Goal: Complete application form: Complete application form

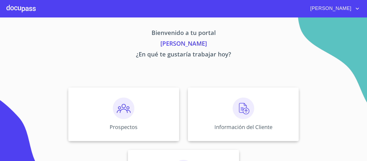
click at [29, 6] on div at bounding box center [20, 8] width 29 height 17
click at [29, 8] on div at bounding box center [20, 8] width 29 height 17
click at [243, 111] on img at bounding box center [244, 109] width 22 height 22
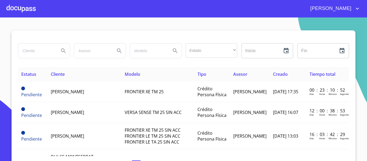
click at [30, 9] on div at bounding box center [20, 8] width 29 height 17
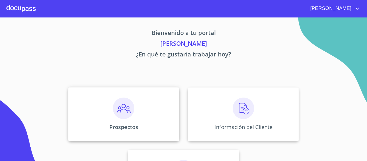
click at [122, 113] on img at bounding box center [124, 109] width 22 height 22
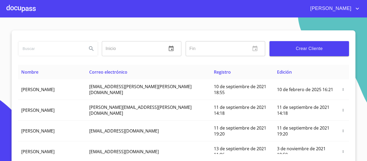
click at [66, 48] on input "search" at bounding box center [50, 48] width 65 height 15
type input "[PERSON_NAME] [PERSON_NAME]"
click at [89, 50] on icon "Search" at bounding box center [91, 48] width 5 height 5
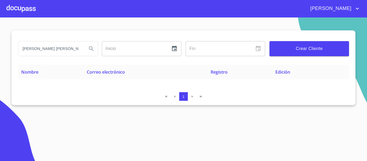
click at [71, 49] on input "[PERSON_NAME] [PERSON_NAME]" at bounding box center [50, 48] width 65 height 15
click at [47, 49] on input "search" at bounding box center [50, 48] width 65 height 15
click at [31, 9] on div at bounding box center [20, 8] width 29 height 17
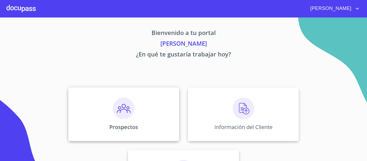
click at [121, 105] on img at bounding box center [124, 109] width 22 height 22
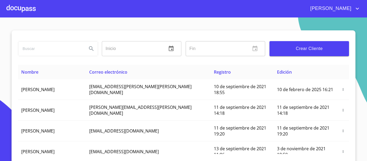
click at [289, 47] on span "Crear Cliente" at bounding box center [309, 49] width 71 height 8
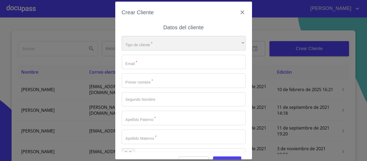
click at [169, 40] on div "​" at bounding box center [184, 43] width 124 height 15
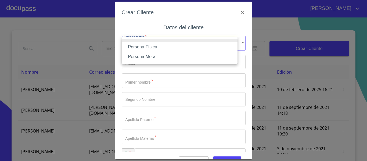
click at [145, 45] on li "Persona Física" at bounding box center [180, 47] width 116 height 10
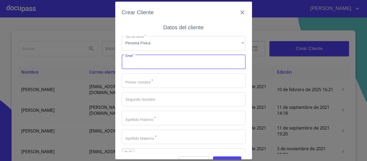
click at [144, 61] on input "Tipo de cliente   *" at bounding box center [184, 62] width 124 height 15
click at [241, 13] on icon "button" at bounding box center [243, 12] width 4 height 4
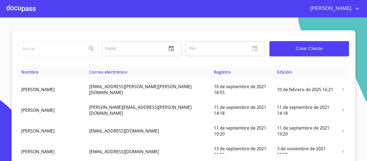
click at [68, 49] on input "search" at bounding box center [50, 48] width 65 height 15
click at [14, 10] on div at bounding box center [20, 8] width 29 height 17
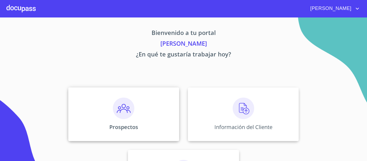
click at [117, 109] on img at bounding box center [124, 109] width 22 height 22
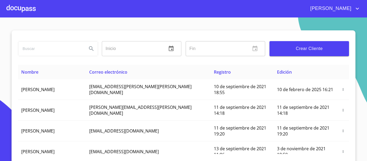
click at [50, 49] on input "search" at bounding box center [50, 48] width 65 height 15
type input "[EMAIL_ADDRESS][DOMAIN_NAME]"
click at [90, 45] on button "Search" at bounding box center [91, 48] width 13 height 13
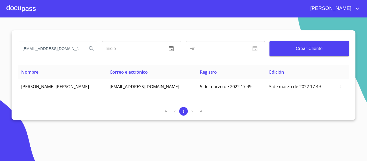
click at [72, 51] on input "[EMAIL_ADDRESS][DOMAIN_NAME]" at bounding box center [50, 48] width 65 height 15
type input "[EMAIL_ADDRESS][DOMAIN_NAME]"
click at [87, 50] on button "Search" at bounding box center [91, 48] width 13 height 13
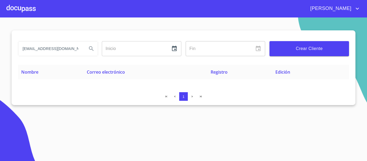
click at [55, 50] on input "[EMAIL_ADDRESS][DOMAIN_NAME]" at bounding box center [50, 48] width 65 height 15
click at [22, 14] on div at bounding box center [20, 8] width 29 height 17
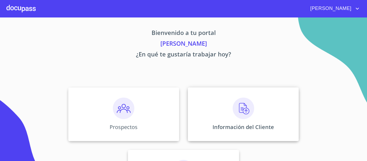
click at [239, 108] on img at bounding box center [244, 109] width 22 height 22
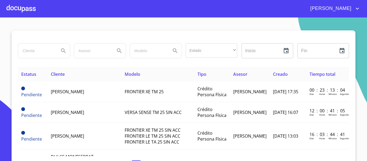
click at [24, 12] on div at bounding box center [20, 8] width 29 height 17
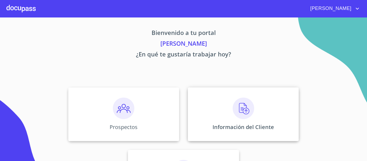
click at [245, 110] on img at bounding box center [244, 109] width 22 height 22
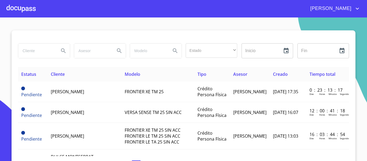
click at [19, 10] on div at bounding box center [20, 8] width 29 height 17
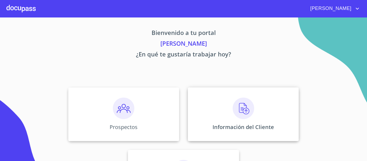
click at [234, 112] on img at bounding box center [244, 109] width 22 height 22
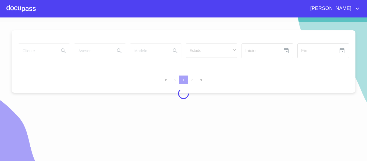
click at [20, 8] on div at bounding box center [20, 8] width 29 height 17
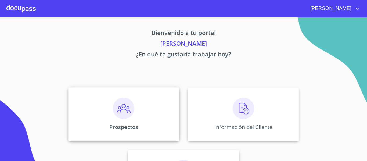
click at [119, 112] on img at bounding box center [124, 109] width 22 height 22
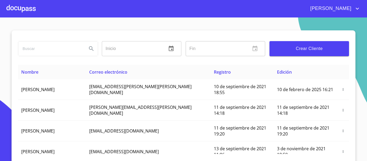
click at [303, 50] on span "Crear Cliente" at bounding box center [309, 49] width 71 height 8
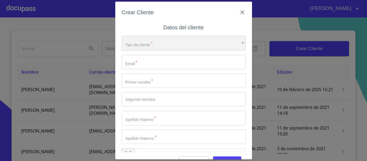
click at [169, 43] on div "​" at bounding box center [184, 43] width 124 height 15
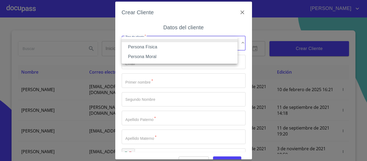
click at [146, 47] on li "Persona Física" at bounding box center [180, 47] width 116 height 10
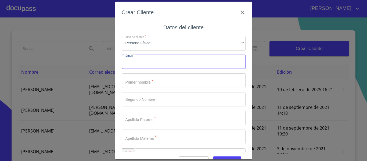
click at [144, 61] on input "Tipo de cliente   *" at bounding box center [184, 62] width 124 height 15
paste input "[EMAIL_ADDRESS][DOMAIN_NAME]"
type input "[EMAIL_ADDRESS][DOMAIN_NAME]"
click at [144, 82] on input "Tipo de cliente   *" at bounding box center [184, 80] width 124 height 15
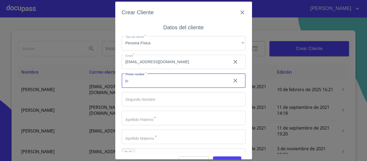
type input "j"
type input "[PERSON_NAME]"
click at [140, 102] on input "Tipo de cliente   *" at bounding box center [184, 99] width 124 height 15
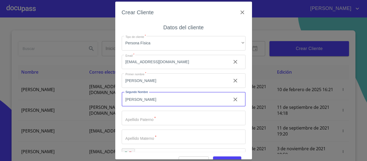
type input "[PERSON_NAME]"
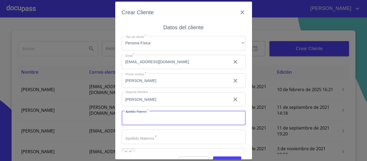
click at [148, 116] on input "Tipo de cliente   *" at bounding box center [184, 118] width 124 height 15
type input "[PERSON_NAME]"
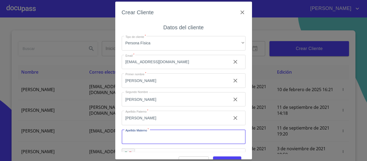
click at [141, 136] on input "Tipo de cliente   *" at bounding box center [184, 137] width 124 height 15
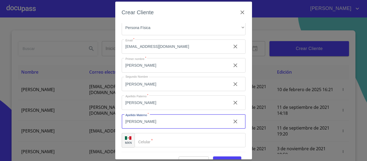
type input "[PERSON_NAME]"
click at [151, 137] on input "Tipo de cliente   *" at bounding box center [190, 140] width 111 height 15
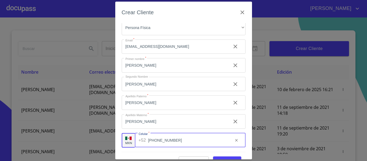
scroll to position [13, 0]
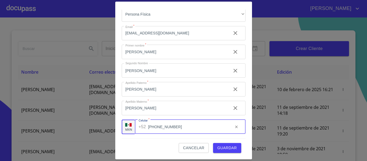
type input "[PHONE_NUMBER]"
click at [224, 145] on span "Guardar" at bounding box center [228, 148] width 20 height 7
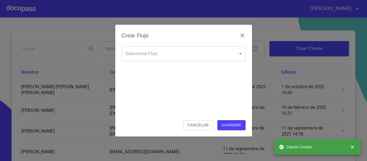
click at [216, 55] on body "[PERSON_NAME] ​ Fin ​ Crear Cliente Nombre Correo electrónico Registro Edición …" at bounding box center [183, 80] width 367 height 161
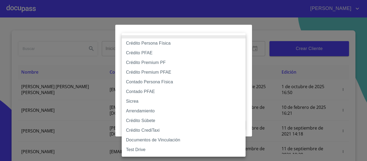
click at [144, 43] on li "Crédito Persona Física" at bounding box center [184, 43] width 124 height 10
type input "6009fb3c7d1714eb8809aa97"
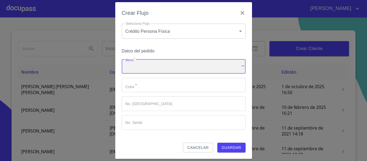
click at [144, 67] on div "​" at bounding box center [184, 66] width 124 height 15
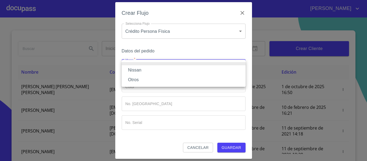
click at [131, 70] on li "Nissan" at bounding box center [184, 70] width 124 height 10
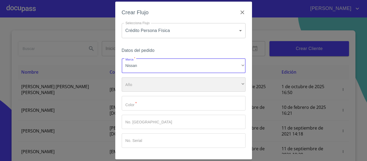
click at [134, 80] on div "​" at bounding box center [184, 84] width 124 height 15
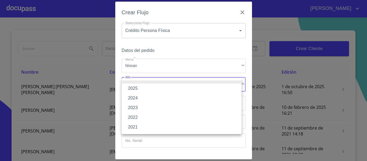
click at [137, 128] on li "2021" at bounding box center [182, 127] width 120 height 10
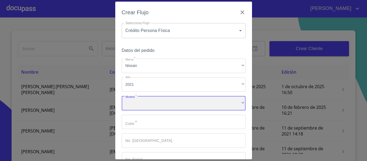
click at [139, 102] on div "​" at bounding box center [184, 103] width 124 height 15
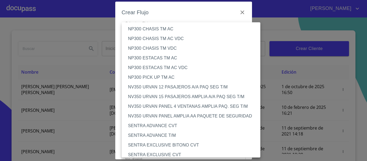
scroll to position [358, 0]
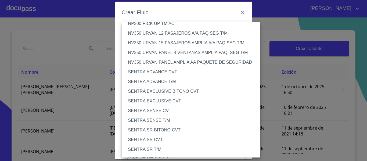
click at [153, 74] on li "SENTRA ADVANCE CVT" at bounding box center [193, 72] width 143 height 10
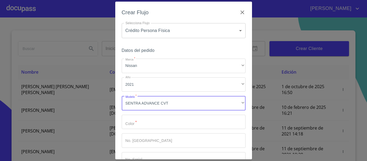
click at [146, 121] on input "Marca   *" at bounding box center [184, 122] width 124 height 15
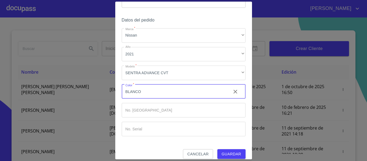
scroll to position [36, 0]
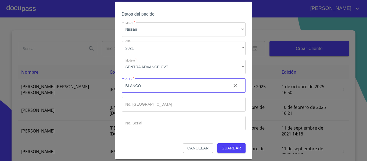
type input "BLANCO"
click at [136, 106] on input "Marca   *" at bounding box center [184, 104] width 124 height 15
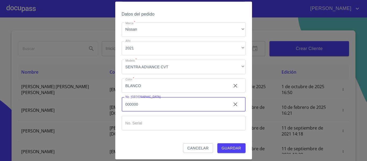
type input "000000"
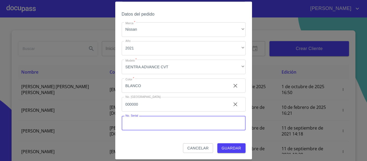
click at [139, 118] on input "Marca   *" at bounding box center [184, 123] width 124 height 15
type input "000000"
click at [224, 151] on span "Guardar" at bounding box center [232, 148] width 20 height 7
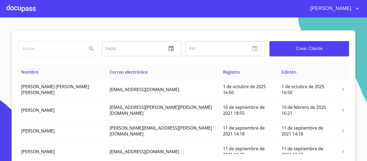
click at [29, 9] on div at bounding box center [20, 8] width 29 height 17
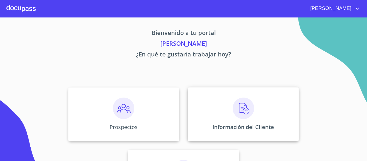
click at [242, 107] on img at bounding box center [244, 109] width 22 height 22
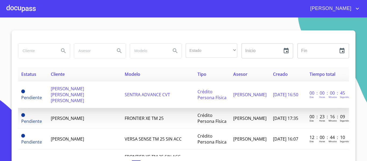
click at [65, 90] on span "[PERSON_NAME] [PERSON_NAME] [PERSON_NAME]" at bounding box center [67, 95] width 33 height 18
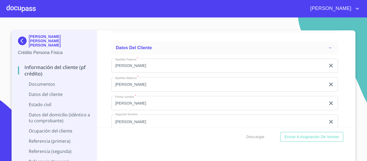
scroll to position [699, 0]
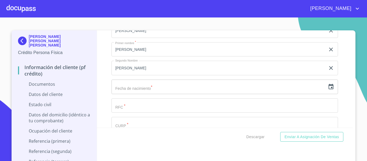
click at [329, 87] on icon "button" at bounding box center [331, 86] width 5 height 5
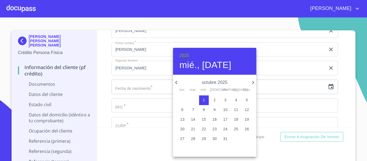
click at [184, 54] on h6 "2025" at bounding box center [185, 56] width 10 height 8
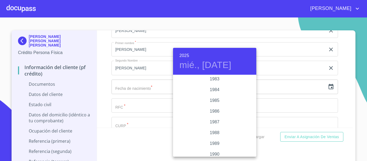
scroll to position [613, 0]
click at [210, 79] on div "1982" at bounding box center [214, 81] width 83 height 11
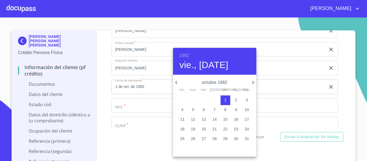
click at [174, 83] on icon "button" at bounding box center [176, 82] width 6 height 6
click at [176, 83] on icon "button" at bounding box center [176, 82] width 2 height 3
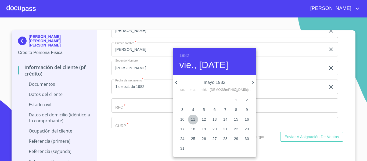
click at [194, 119] on p "11" at bounding box center [193, 119] width 4 height 5
type input "11 de may. de 1982"
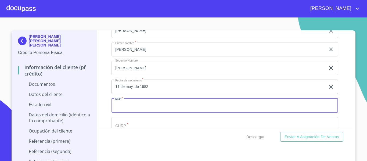
click at [166, 106] on input "Documento de identificación.   *" at bounding box center [225, 105] width 227 height 15
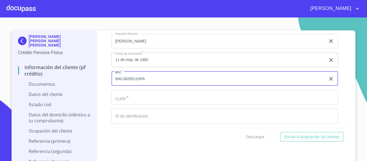
click at [127, 78] on input "BACJ820511HFA" at bounding box center [219, 79] width 214 height 15
type input "BACJ820511HFA"
click at [129, 98] on input "Documento de identificación.   *" at bounding box center [225, 97] width 227 height 15
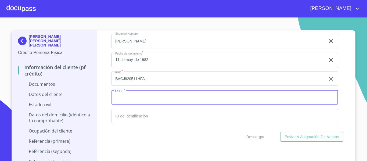
paste input "BACJ820511HFA"
type input "BACJ820511HJCRRN01"
drag, startPoint x: 100, startPoint y: 112, endPoint x: 109, endPoint y: 111, distance: 8.9
click at [101, 112] on div "Información del cliente (PF crédito) Documentos Documento de identificación.   …" at bounding box center [225, 78] width 256 height 97
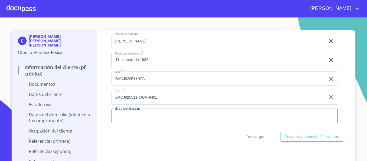
click at [129, 112] on input "Documento de identificación.   *" at bounding box center [225, 116] width 227 height 15
type input "2720295546"
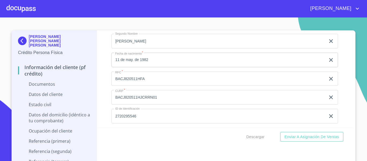
click at [102, 112] on div "Información del cliente (PF crédito) Documentos Documento de identificación.   …" at bounding box center [225, 78] width 256 height 97
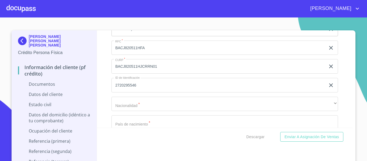
scroll to position [807, 0]
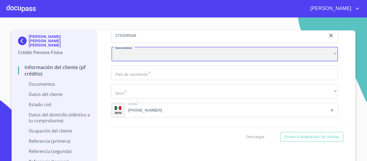
click at [130, 56] on div "​" at bounding box center [225, 54] width 227 height 15
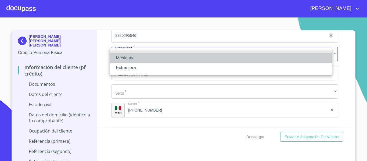
click at [130, 56] on li "Mexicana" at bounding box center [221, 58] width 223 height 10
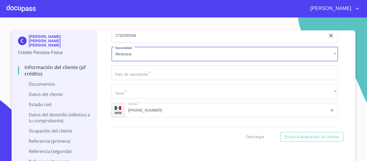
click at [133, 73] on input "Documento de identificación.   *" at bounding box center [225, 73] width 227 height 15
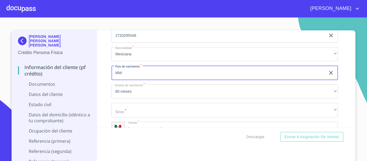
type input "M"
type input "[GEOGRAPHIC_DATA]"
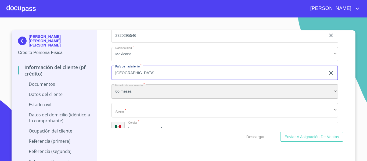
click at [126, 90] on div "60 meses" at bounding box center [225, 91] width 227 height 15
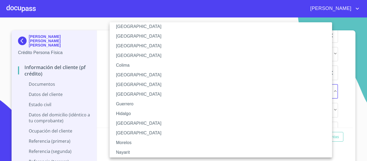
scroll to position [54, 0]
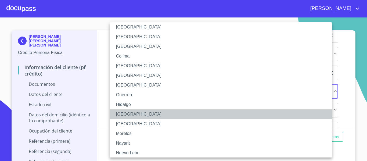
click at [122, 113] on li "[GEOGRAPHIC_DATA]" at bounding box center [223, 114] width 227 height 10
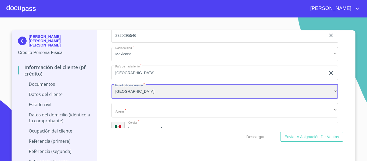
scroll to position [834, 0]
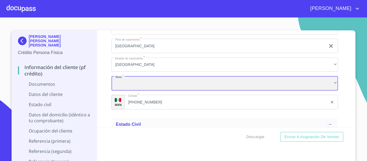
click at [126, 85] on div "​" at bounding box center [225, 83] width 227 height 15
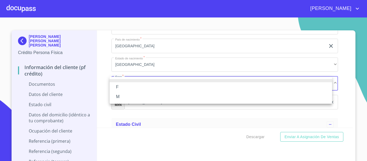
click at [122, 95] on li "M" at bounding box center [221, 97] width 223 height 10
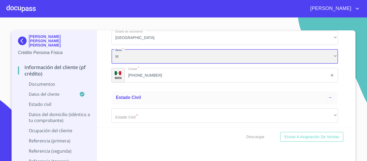
scroll to position [888, 0]
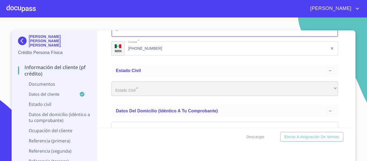
click at [122, 88] on div "​" at bounding box center [225, 89] width 227 height 15
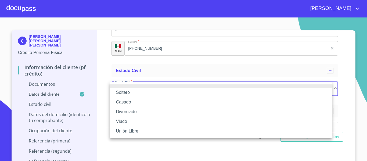
click at [123, 102] on li "Casado" at bounding box center [221, 102] width 223 height 10
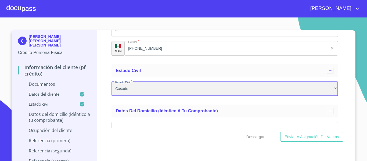
scroll to position [915, 0]
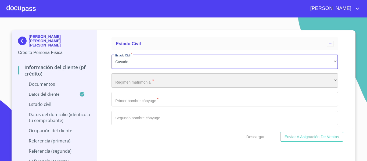
click at [123, 83] on div "​" at bounding box center [225, 80] width 227 height 15
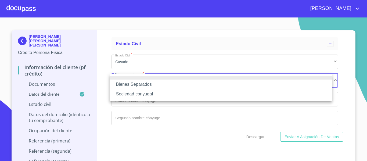
click at [136, 95] on li "Sociedad conyugal" at bounding box center [221, 94] width 223 height 10
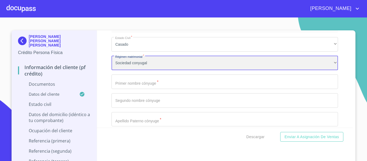
scroll to position [942, 0]
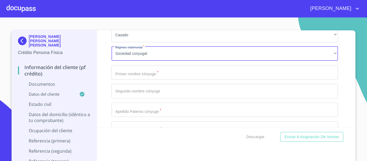
click at [126, 67] on input "Documento de identificación.   *" at bounding box center [225, 72] width 227 height 15
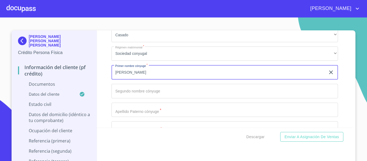
type input "[PERSON_NAME]"
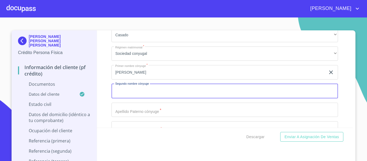
click at [132, 91] on input "Documento de identificación.   *" at bounding box center [225, 91] width 227 height 15
type input "[PERSON_NAME]"
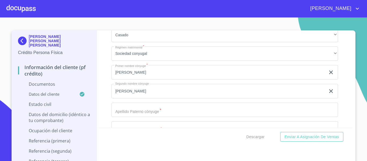
click at [140, 121] on div "Estado Civil   * [PERSON_NAME] ​ Régimen matrimonial   * Sociedad conyugal ​ Pr…" at bounding box center [225, 100] width 227 height 154
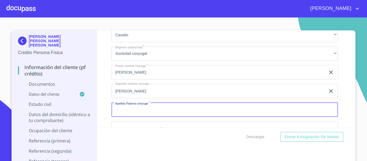
click at [138, 112] on input "Documento de identificación.   *" at bounding box center [225, 110] width 227 height 15
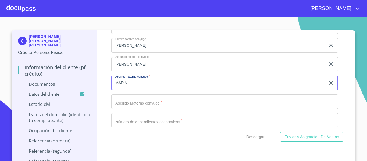
type input "MARIN"
click at [128, 102] on input "Documento de identificación.   *" at bounding box center [225, 101] width 227 height 15
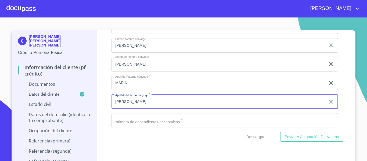
scroll to position [995, 0]
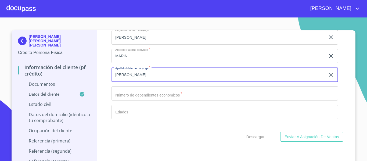
type input "[PERSON_NAME]"
click at [125, 94] on input "Documento de identificación.   *" at bounding box center [225, 93] width 227 height 15
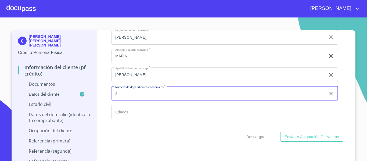
scroll to position [1022, 0]
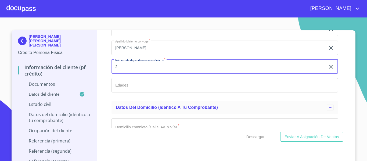
type input "2"
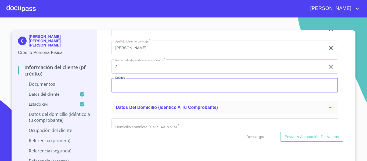
click at [127, 83] on input "Documento de identificación.   *" at bounding box center [225, 85] width 227 height 15
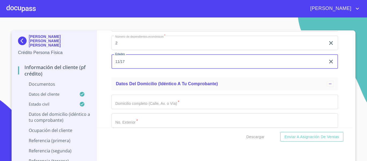
scroll to position [1076, 0]
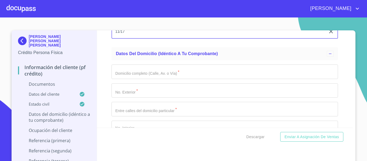
type input "11/17"
click at [125, 75] on input "Documento de identificación.   *" at bounding box center [225, 72] width 227 height 15
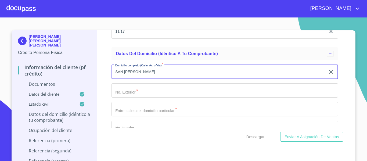
type input "SAN [PERSON_NAME]"
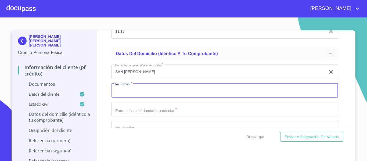
click at [128, 87] on input "Documento de identificación.   *" at bounding box center [225, 90] width 227 height 15
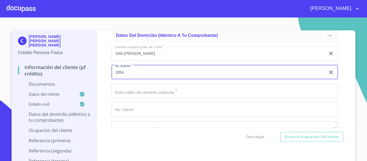
scroll to position [1103, 0]
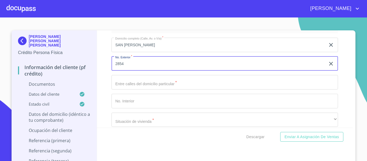
type input "2854"
click at [128, 87] on input "Documento de identificación.   *" at bounding box center [225, 82] width 227 height 15
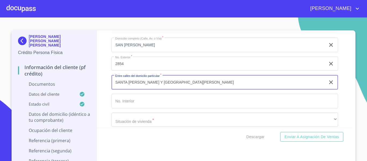
scroll to position [1130, 0]
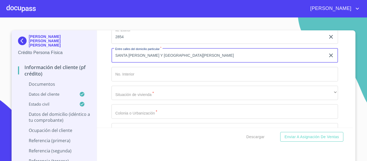
type input "SANTA [PERSON_NAME] Y [GEOGRAPHIC_DATA][PERSON_NAME]"
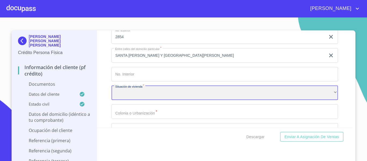
click at [129, 91] on div "​" at bounding box center [225, 93] width 227 height 15
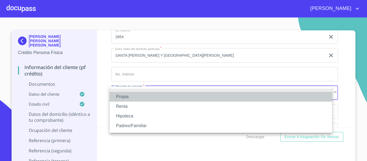
click at [127, 95] on li "Propia" at bounding box center [221, 97] width 223 height 10
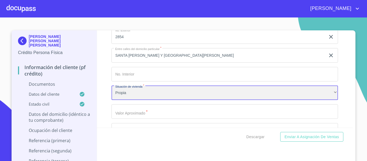
scroll to position [1157, 0]
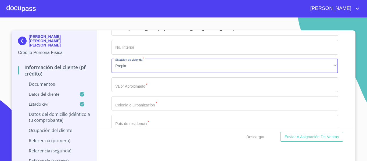
click at [120, 86] on input "Documento de identificación.   *" at bounding box center [225, 84] width 227 height 15
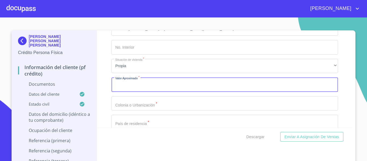
type input "$1"
type input "$2,500,000"
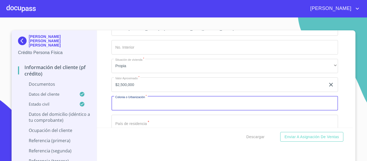
click at [125, 109] on input "Documento de identificación.   *" at bounding box center [225, 103] width 227 height 15
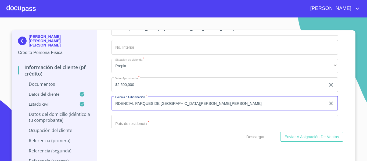
scroll to position [1184, 0]
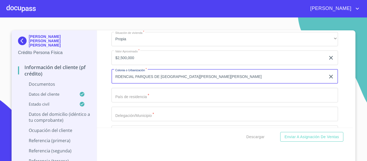
type input "RDENCIAL PARQUES DE [GEOGRAPHIC_DATA][PERSON_NAME][PERSON_NAME]"
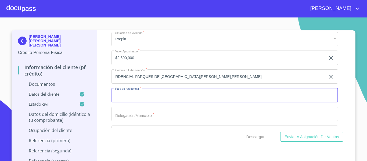
click at [127, 96] on input "Documento de identificación.   *" at bounding box center [225, 95] width 227 height 15
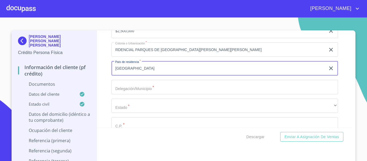
type input "[GEOGRAPHIC_DATA]"
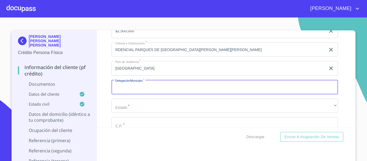
click at [127, 85] on input "Documento de identificación.   *" at bounding box center [225, 87] width 227 height 15
type input "S"
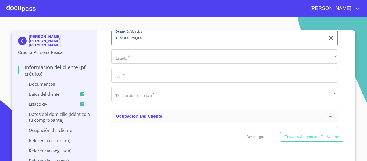
scroll to position [1264, 0]
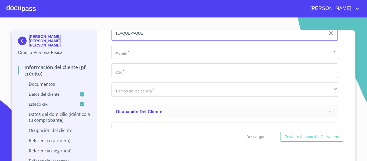
type input "TLAQUEPAQUE"
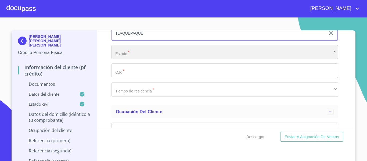
click at [123, 54] on div "​" at bounding box center [225, 52] width 227 height 15
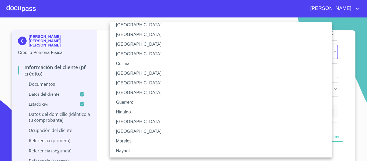
scroll to position [54, 0]
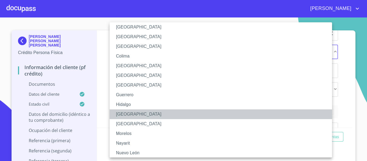
click at [125, 112] on li "[GEOGRAPHIC_DATA]" at bounding box center [223, 114] width 227 height 10
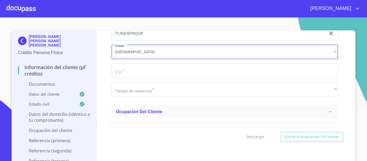
click at [118, 72] on input "Documento de identificación.   *" at bounding box center [225, 70] width 227 height 15
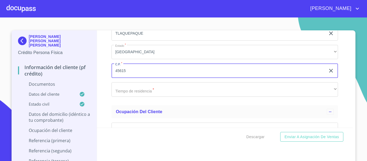
type input "45615"
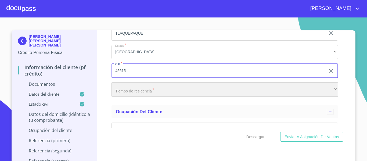
click at [133, 91] on div "​" at bounding box center [225, 89] width 227 height 15
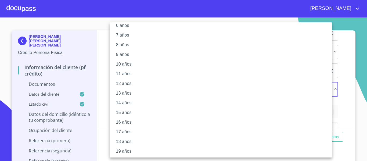
scroll to position [76, 0]
click at [127, 129] on li "18 años" at bounding box center [223, 131] width 227 height 10
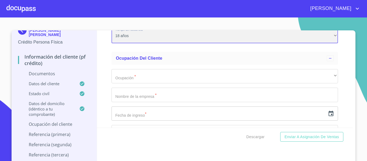
scroll to position [1318, 0]
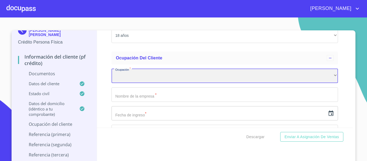
click at [115, 75] on div "​" at bounding box center [225, 76] width 227 height 15
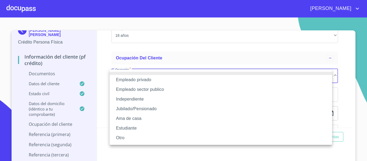
click at [136, 77] on li "Empleado privado" at bounding box center [221, 80] width 223 height 10
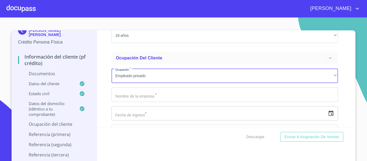
click at [130, 93] on input "Documento de identificación.   *" at bounding box center [225, 94] width 227 height 15
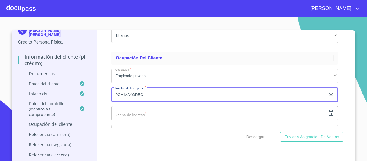
type input "PCH MAYOREO"
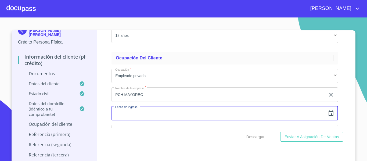
click at [124, 112] on input "text" at bounding box center [219, 113] width 214 height 15
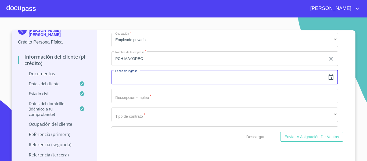
scroll to position [1345, 0]
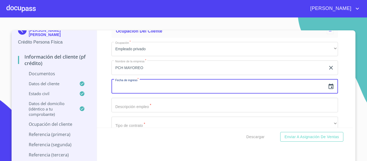
click at [156, 69] on input "PCH MAYOREO" at bounding box center [219, 68] width 214 height 15
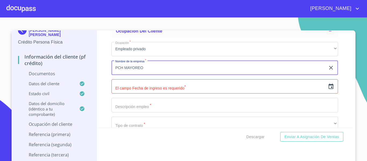
click at [156, 69] on input "PCH MAYOREO" at bounding box center [219, 68] width 214 height 15
type input "TRUPER"
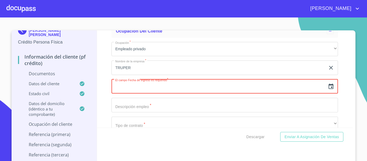
click at [139, 86] on input "text" at bounding box center [219, 86] width 214 height 15
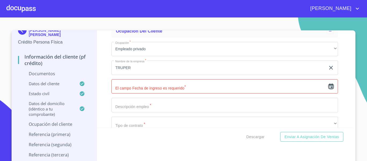
click at [329, 89] on icon "button" at bounding box center [331, 86] width 5 height 5
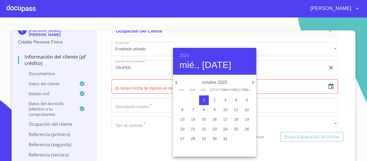
click at [183, 55] on h6 "2025" at bounding box center [185, 56] width 10 height 8
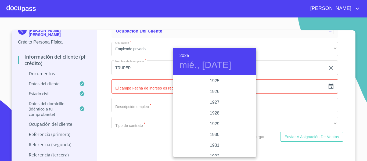
scroll to position [1044, 0]
click at [213, 100] on div "2024" at bounding box center [214, 102] width 83 height 11
type input "1 de oct. de 2024"
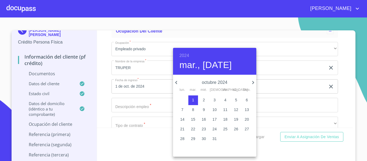
click at [131, 103] on div at bounding box center [183, 80] width 367 height 161
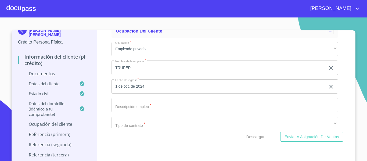
click at [131, 103] on input "Documento de identificación.   *" at bounding box center [225, 105] width 227 height 15
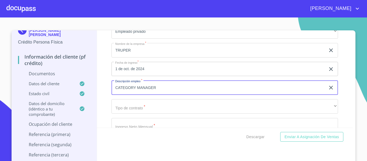
scroll to position [1372, 0]
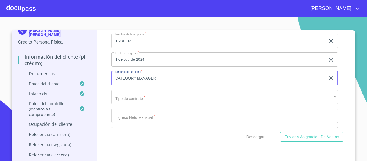
type input "CATEGORY MANAGER"
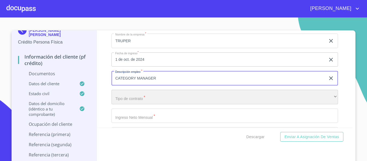
click at [137, 97] on div "​" at bounding box center [225, 97] width 227 height 15
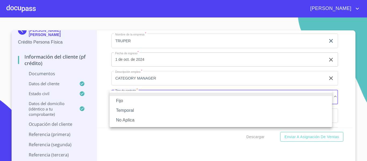
click at [129, 98] on li "Fijo" at bounding box center [221, 101] width 223 height 10
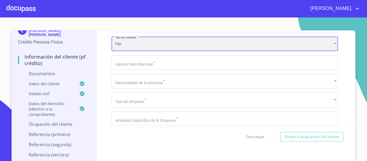
scroll to position [1426, 0]
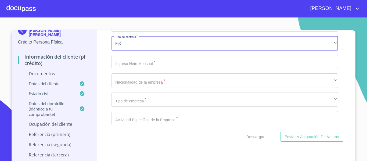
click at [130, 64] on input "Documento de identificación.   *" at bounding box center [225, 62] width 227 height 15
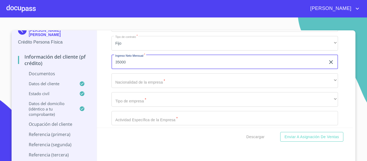
scroll to position [10, 0]
type input "35000"
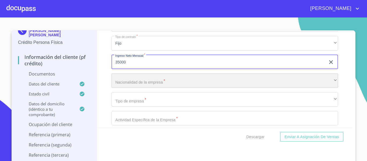
click at [125, 82] on div "​" at bounding box center [225, 80] width 227 height 15
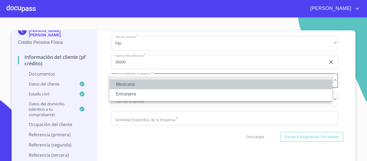
click at [124, 82] on li "Mexicana" at bounding box center [221, 85] width 223 height 10
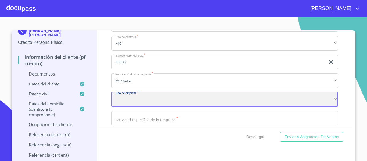
click at [124, 100] on div "​" at bounding box center [225, 99] width 227 height 15
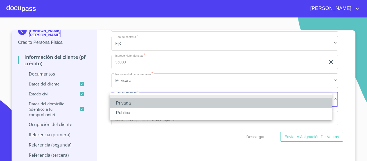
click at [123, 100] on li "Privada" at bounding box center [221, 103] width 223 height 10
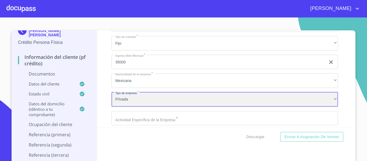
scroll to position [1453, 0]
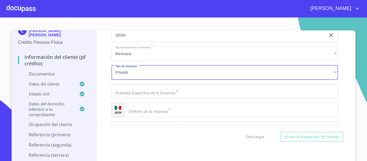
click at [123, 97] on input "Documento de identificación.   *" at bounding box center [225, 91] width 227 height 15
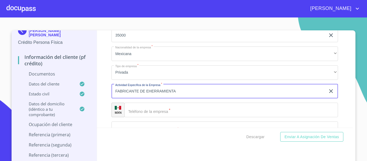
click at [147, 90] on input "FABRICANTE DE EHERRAMIENTA" at bounding box center [219, 91] width 214 height 15
click at [172, 91] on input "FABRICANTE DE HERRAMIENTA" at bounding box center [219, 91] width 214 height 15
type input "FABRICANTE DE HERRAMIENTAS"
click at [139, 107] on input "Documento de identificación.   *" at bounding box center [232, 110] width 214 height 15
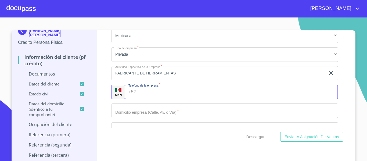
scroll to position [1480, 0]
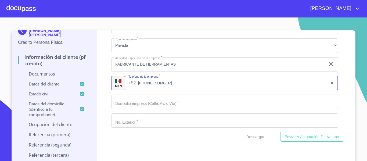
type input "[PHONE_NUMBER]"
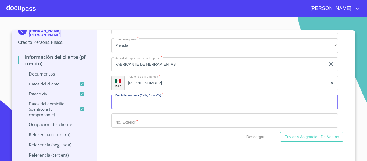
click at [142, 103] on input "Documento de identificación.   *" at bounding box center [225, 102] width 227 height 15
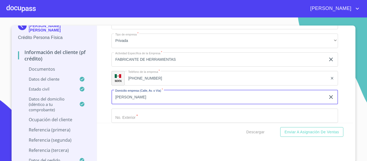
scroll to position [6, 0]
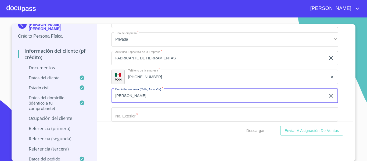
type input "[PERSON_NAME]"
click at [137, 116] on input "Documento de identificación.   *" at bounding box center [225, 114] width 227 height 15
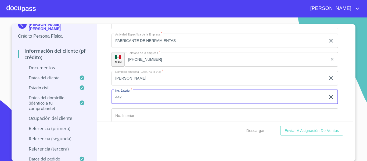
scroll to position [1507, 0]
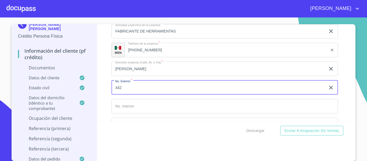
type input "442"
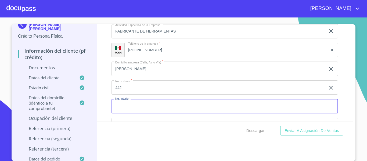
click at [141, 107] on input "Documento de identificación.   *" at bounding box center [225, 106] width 227 height 15
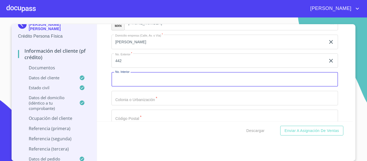
click at [138, 101] on input "Documento de identificación.   *" at bounding box center [225, 98] width 227 height 15
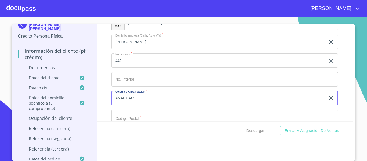
scroll to position [1560, 0]
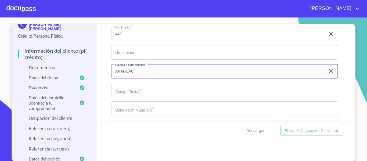
type input "ANAHUAC"
click at [136, 92] on input "Documento de identificación.   *" at bounding box center [225, 90] width 227 height 15
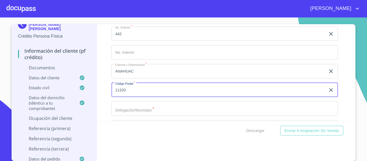
type input "11320"
click at [142, 71] on input "ANAHUAC" at bounding box center [219, 71] width 214 height 15
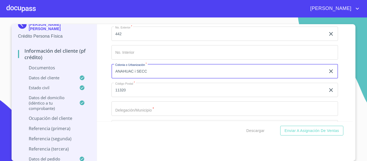
click at [133, 72] on input "ANAHUAC i SECC" at bounding box center [219, 71] width 214 height 15
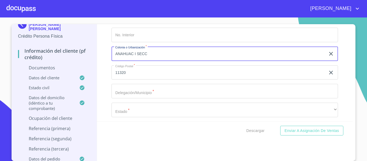
scroll to position [1587, 0]
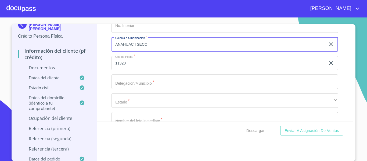
type input "ANAHUAC I SECC"
click at [123, 84] on input "Documento de identificación.   *" at bounding box center [225, 82] width 227 height 15
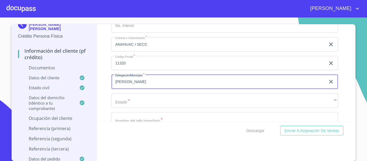
type input "[PERSON_NAME]"
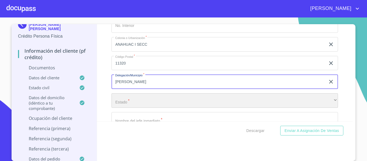
click at [124, 102] on div "​" at bounding box center [225, 100] width 227 height 15
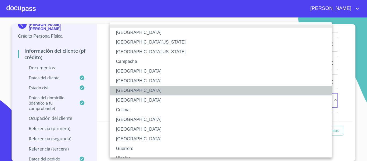
click at [134, 91] on li "[GEOGRAPHIC_DATA]" at bounding box center [223, 91] width 227 height 10
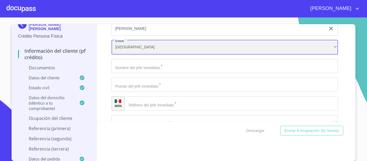
scroll to position [1641, 0]
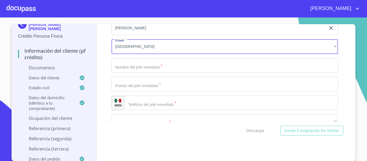
click at [129, 63] on input "Documento de identificación.   *" at bounding box center [225, 65] width 227 height 15
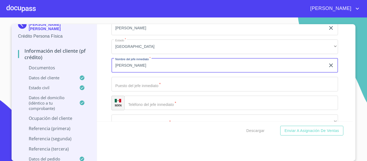
type input "[PERSON_NAME]"
click at [132, 81] on input "Documento de identificación.   *" at bounding box center [225, 84] width 227 height 15
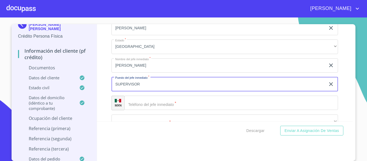
type input "SUPERVISOR"
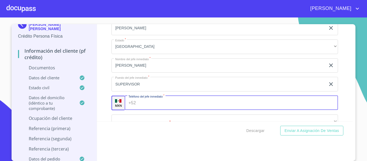
click at [143, 105] on input "Documento de identificación.   *" at bounding box center [238, 103] width 200 height 15
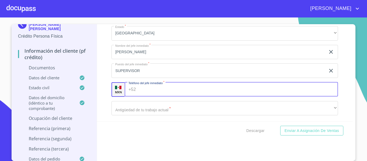
scroll to position [1668, 0]
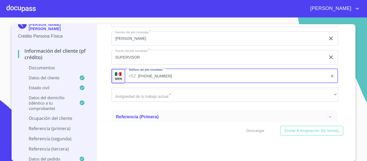
type input "[PHONE_NUMBER]"
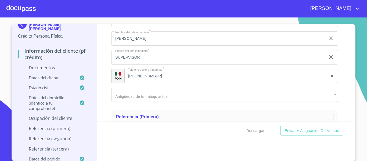
click at [105, 80] on div "Información del cliente (PF crédito) Documentos Documento de identificación.   …" at bounding box center [225, 72] width 256 height 97
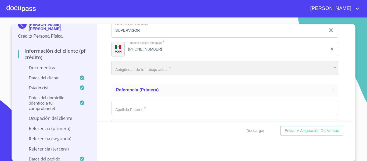
click at [121, 71] on div "​" at bounding box center [225, 68] width 227 height 15
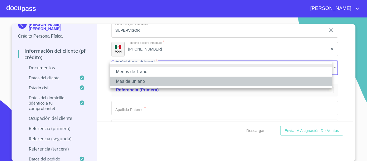
click at [126, 80] on li "Más de un año" at bounding box center [221, 82] width 223 height 10
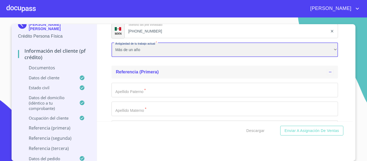
scroll to position [1722, 0]
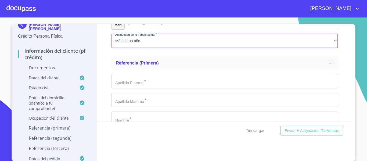
click at [115, 86] on input "Documento de identificación.   *" at bounding box center [225, 81] width 227 height 15
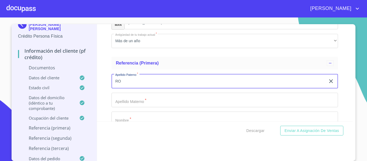
type input "R"
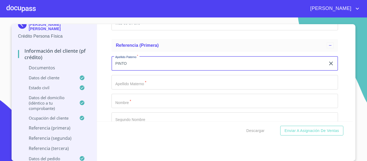
scroll to position [1749, 0]
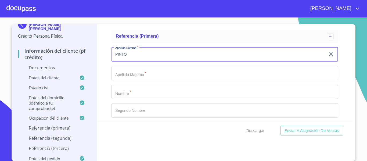
type input "PINTO"
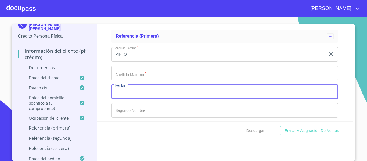
click at [122, 90] on input "Documento de identificación.   *" at bounding box center [225, 92] width 227 height 15
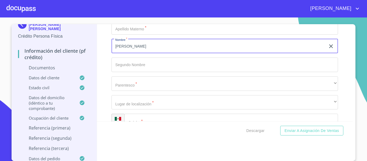
scroll to position [1802, 0]
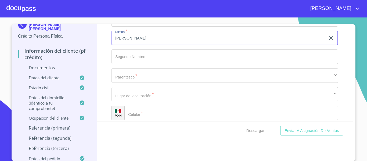
type input "[PERSON_NAME]"
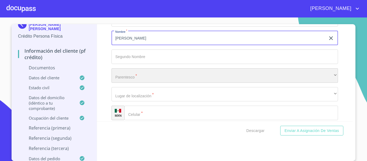
click at [124, 77] on div "​" at bounding box center [225, 75] width 227 height 15
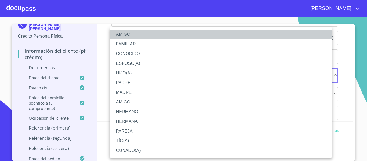
click at [125, 33] on li "AMIGO" at bounding box center [221, 35] width 223 height 10
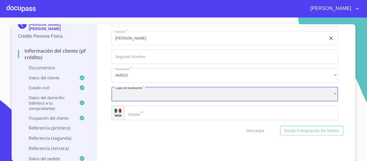
click at [131, 97] on div "​" at bounding box center [225, 94] width 227 height 15
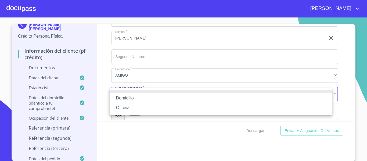
click at [131, 97] on li "Domicilio" at bounding box center [221, 98] width 223 height 10
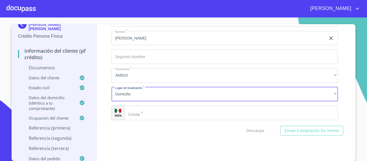
click at [135, 111] on div "​" at bounding box center [232, 113] width 214 height 15
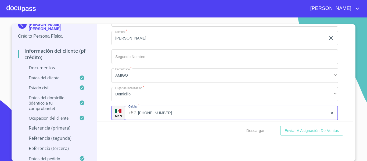
type input "[PHONE_NUMBER]"
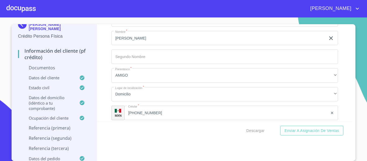
click at [103, 119] on div "Información del cliente (PF crédito) Documentos Documento de identificación.   …" at bounding box center [225, 72] width 256 height 97
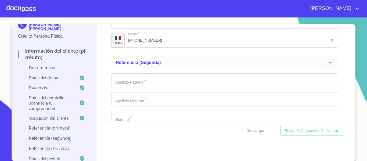
scroll to position [1883, 0]
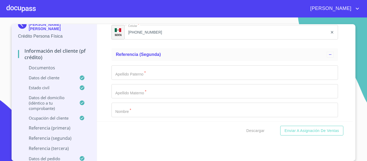
click at [119, 72] on input "Documento de identificación.   *" at bounding box center [225, 72] width 227 height 15
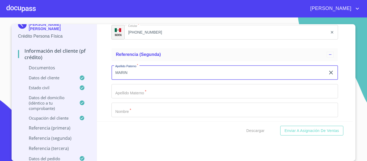
type input "MARIN"
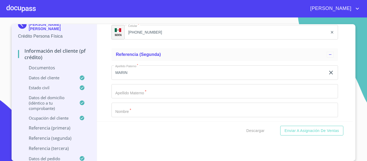
click at [122, 82] on div "Apellido [PERSON_NAME]   * [PERSON_NAME] ​ Apellido Materno   * ​ Nombre   * ​ …" at bounding box center [225, 129] width 227 height 136
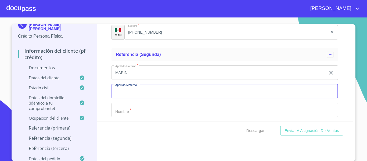
click at [125, 89] on input "Documento de identificación.   *" at bounding box center [225, 91] width 227 height 15
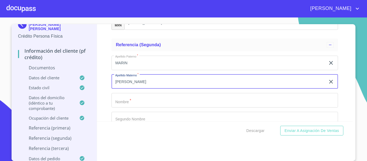
scroll to position [1910, 0]
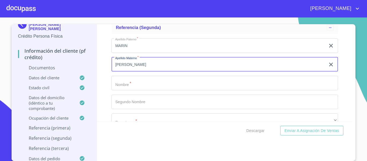
type input "[PERSON_NAME]"
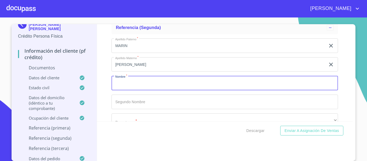
click at [124, 86] on input "Documento de identificación.   *" at bounding box center [225, 83] width 227 height 15
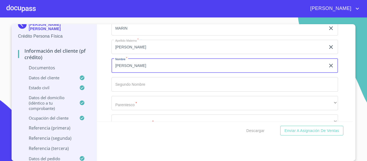
scroll to position [1937, 0]
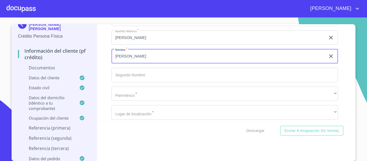
type input "[PERSON_NAME]"
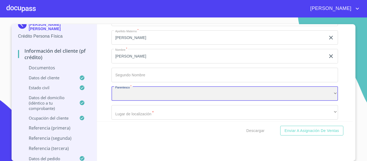
click at [125, 91] on div "​" at bounding box center [225, 94] width 227 height 15
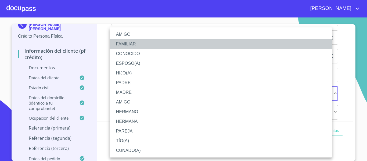
click at [128, 43] on li "FAMILIAR" at bounding box center [221, 44] width 223 height 10
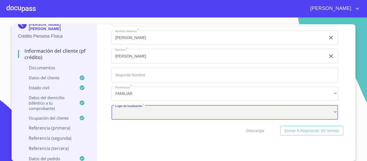
click at [130, 110] on div "​" at bounding box center [225, 112] width 227 height 15
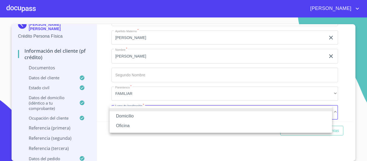
click at [130, 114] on li "Domicilio" at bounding box center [221, 116] width 223 height 10
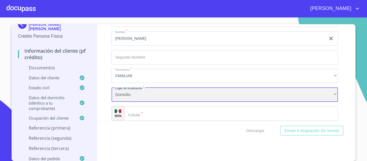
scroll to position [1964, 0]
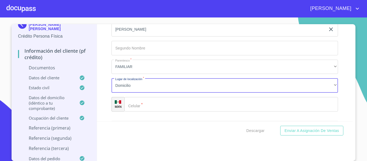
click at [131, 104] on div "​" at bounding box center [232, 104] width 214 height 15
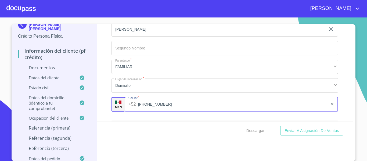
type input "[PHONE_NUMBER]"
click at [105, 112] on div "Información del cliente (PF crédito) Documentos Documento de identificación.   …" at bounding box center [225, 72] width 256 height 97
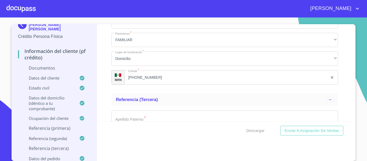
scroll to position [2018, 0]
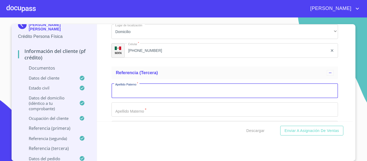
click at [129, 92] on input "Documento de identificación.   *" at bounding box center [225, 91] width 227 height 15
type input "[PERSON_NAME]"
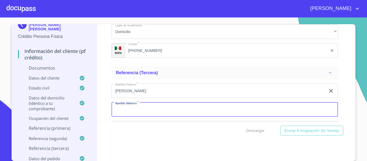
click at [127, 116] on input "Documento de identificación.   *" at bounding box center [225, 109] width 227 height 15
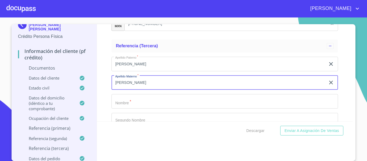
type input "[PERSON_NAME]"
click at [129, 105] on input "Documento de identificación.   *" at bounding box center [225, 101] width 227 height 15
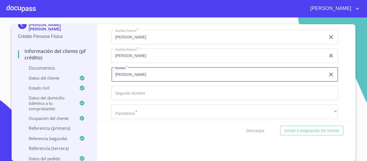
scroll to position [2098, 0]
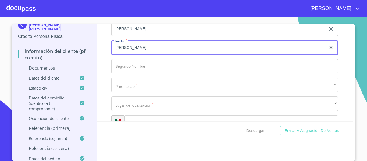
type input "[PERSON_NAME]"
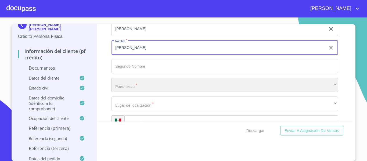
click at [127, 85] on div "​" at bounding box center [225, 85] width 227 height 15
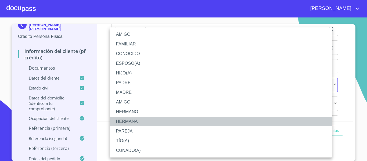
click at [127, 120] on li "HERMANA" at bounding box center [221, 122] width 223 height 10
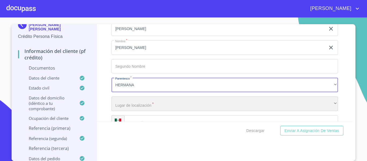
click at [130, 103] on div "​" at bounding box center [225, 104] width 227 height 15
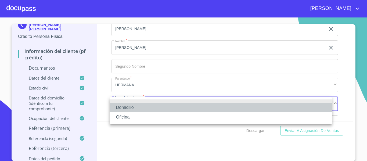
click at [128, 104] on li "Domicilio" at bounding box center [221, 108] width 223 height 10
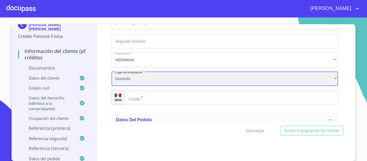
scroll to position [2152, 0]
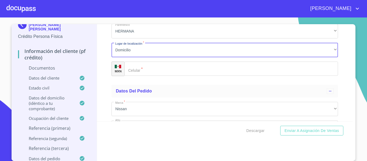
click at [125, 69] on div "​" at bounding box center [232, 69] width 214 height 15
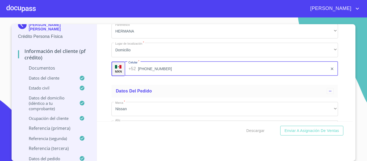
type input "[PHONE_NUMBER]"
click at [101, 84] on div "Información del cliente (PF crédito) Documentos Documento de identificación.   …" at bounding box center [225, 72] width 256 height 97
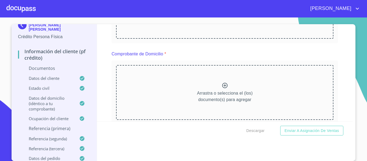
scroll to position [135, 0]
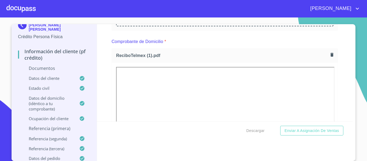
click at [100, 87] on div "Información del cliente (PF crédito) Documentos Documento de identificación.   …" at bounding box center [225, 72] width 256 height 97
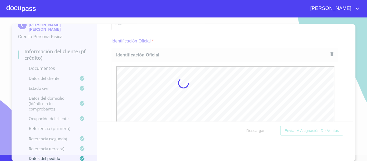
scroll to position [0, 0]
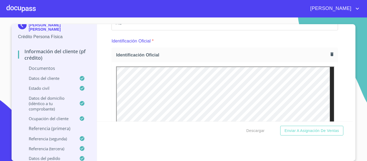
click at [102, 86] on div "Información del cliente (PF crédito) Documentos Documento de identificación.   …" at bounding box center [225, 72] width 256 height 97
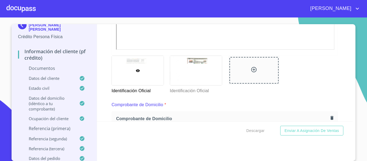
click at [101, 82] on div "Información del cliente (PF crédito) Documentos Documento de identificación.   …" at bounding box center [225, 72] width 256 height 97
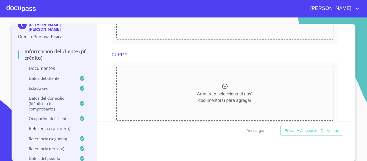
scroll to position [780, 0]
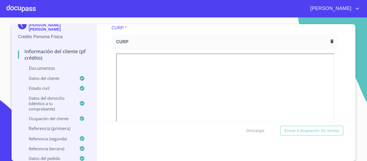
click at [103, 78] on div "Información del cliente (PF crédito) Documentos Documento de identificación.   …" at bounding box center [225, 72] width 256 height 97
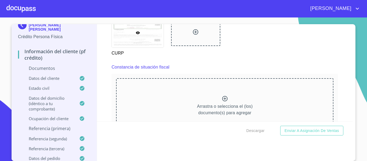
scroll to position [995, 0]
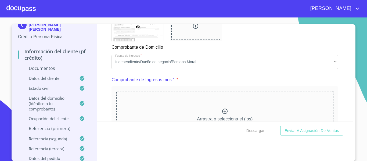
click at [107, 94] on div "Información del cliente (PF crédito) Documentos Documento de identificación.   …" at bounding box center [225, 72] width 256 height 97
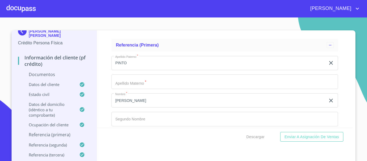
scroll to position [2340, 0]
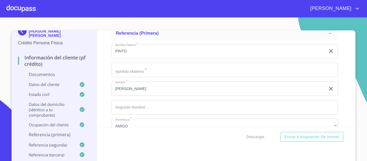
click at [119, 77] on input "Documento de identificación.   *" at bounding box center [225, 70] width 227 height 15
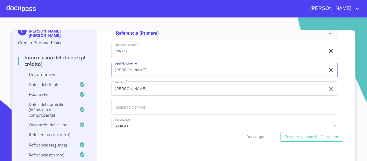
type input "[PERSON_NAME]"
click at [125, 114] on input "Documento de identificación.   *" at bounding box center [225, 107] width 227 height 15
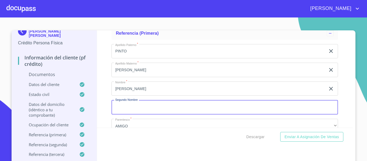
scroll to position [9, 0]
type input "[PERSON_NAME]"
click at [106, 108] on div "Información del cliente (PF crédito) Documentos Documento de identificación.   …" at bounding box center [225, 78] width 256 height 97
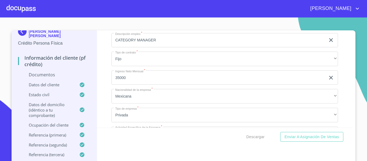
scroll to position [1937, 0]
